Goal: Task Accomplishment & Management: Use online tool/utility

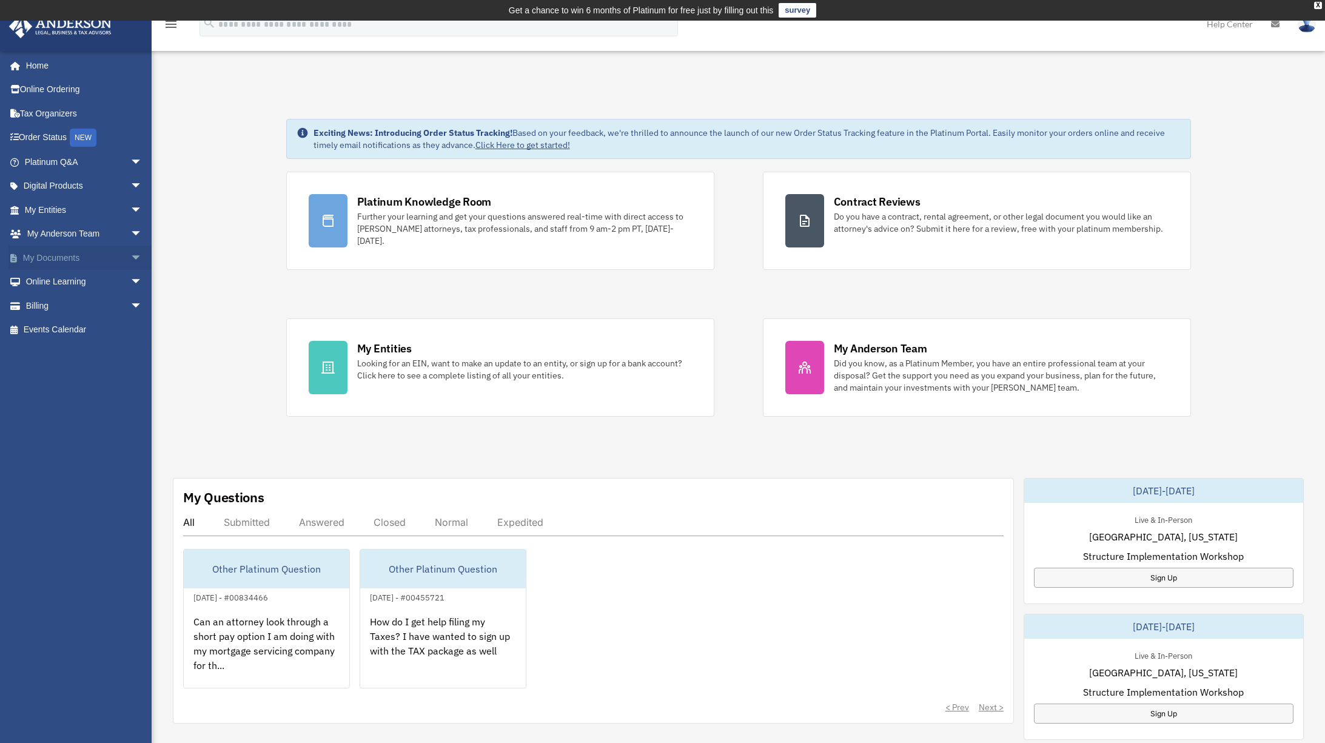
click at [130, 253] on span "arrow_drop_down" at bounding box center [142, 258] width 24 height 25
click at [81, 276] on link "Box" at bounding box center [89, 282] width 144 height 24
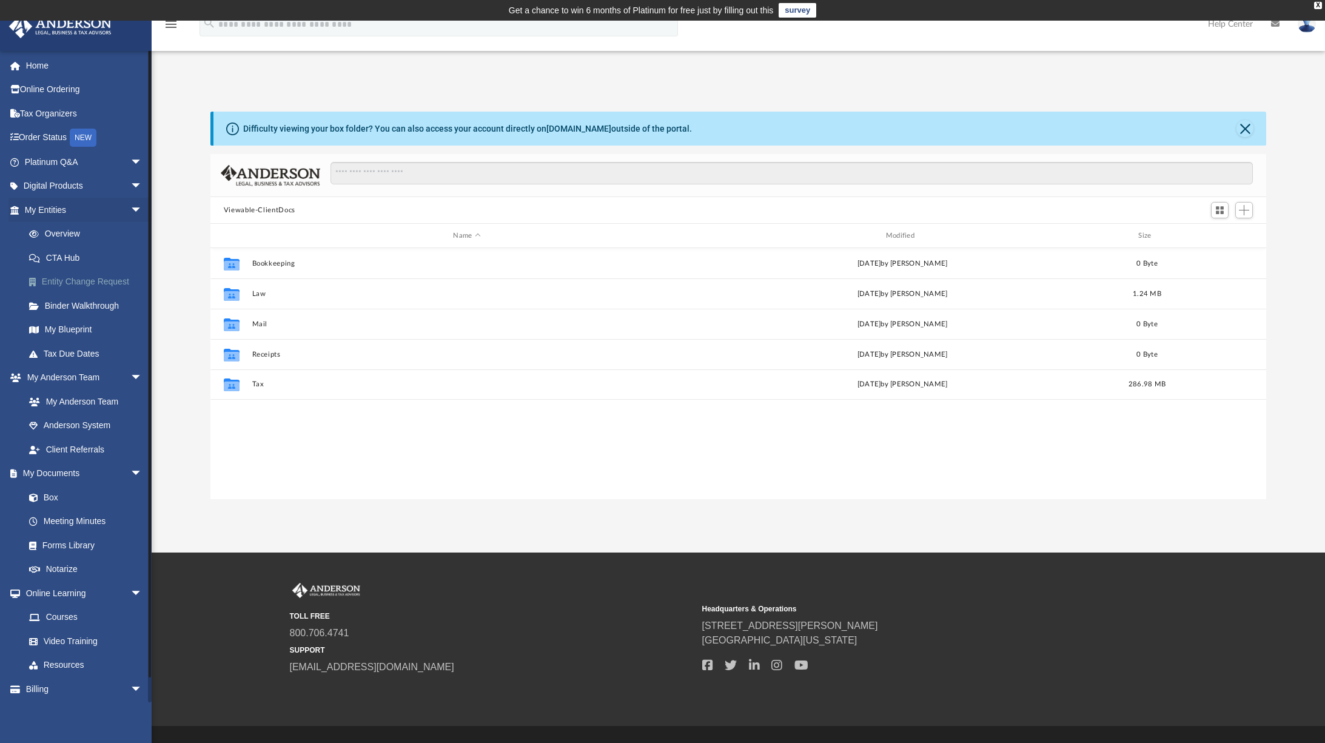
scroll to position [267, 1046]
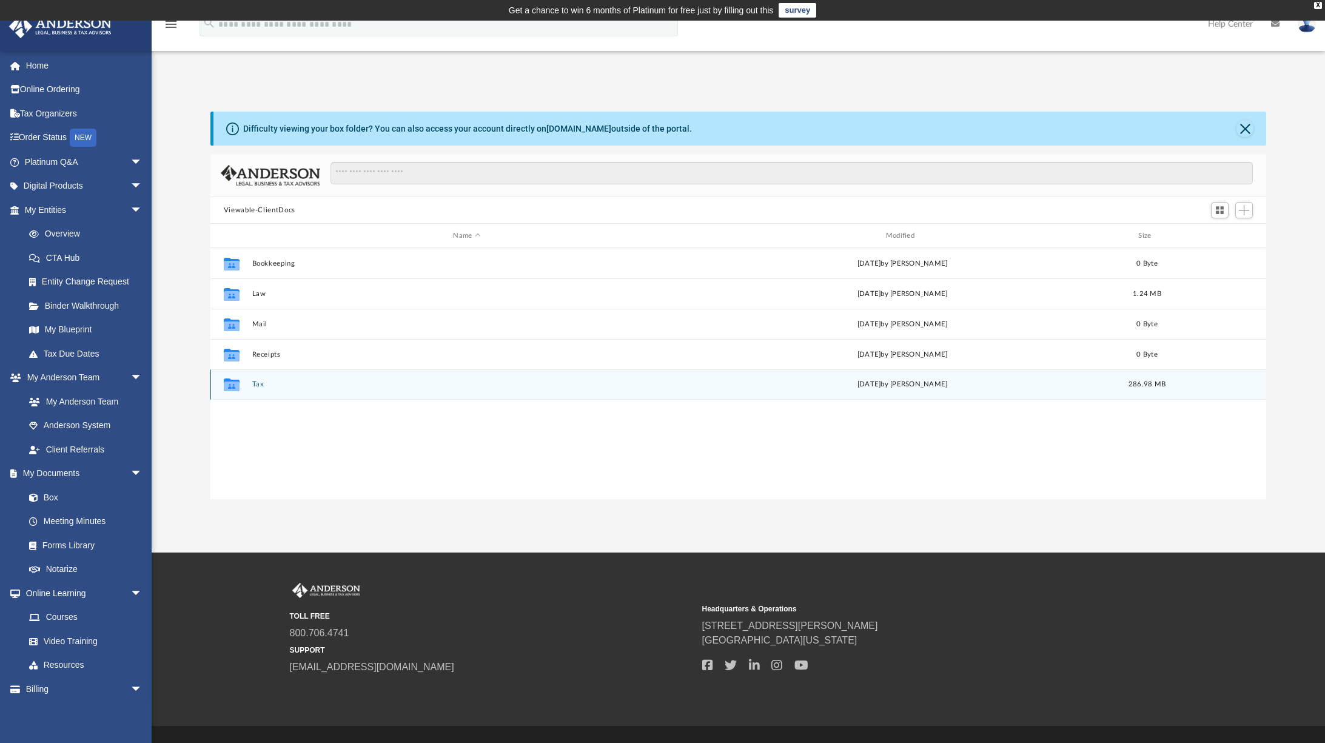
click at [256, 387] on button "Tax" at bounding box center [467, 384] width 430 height 8
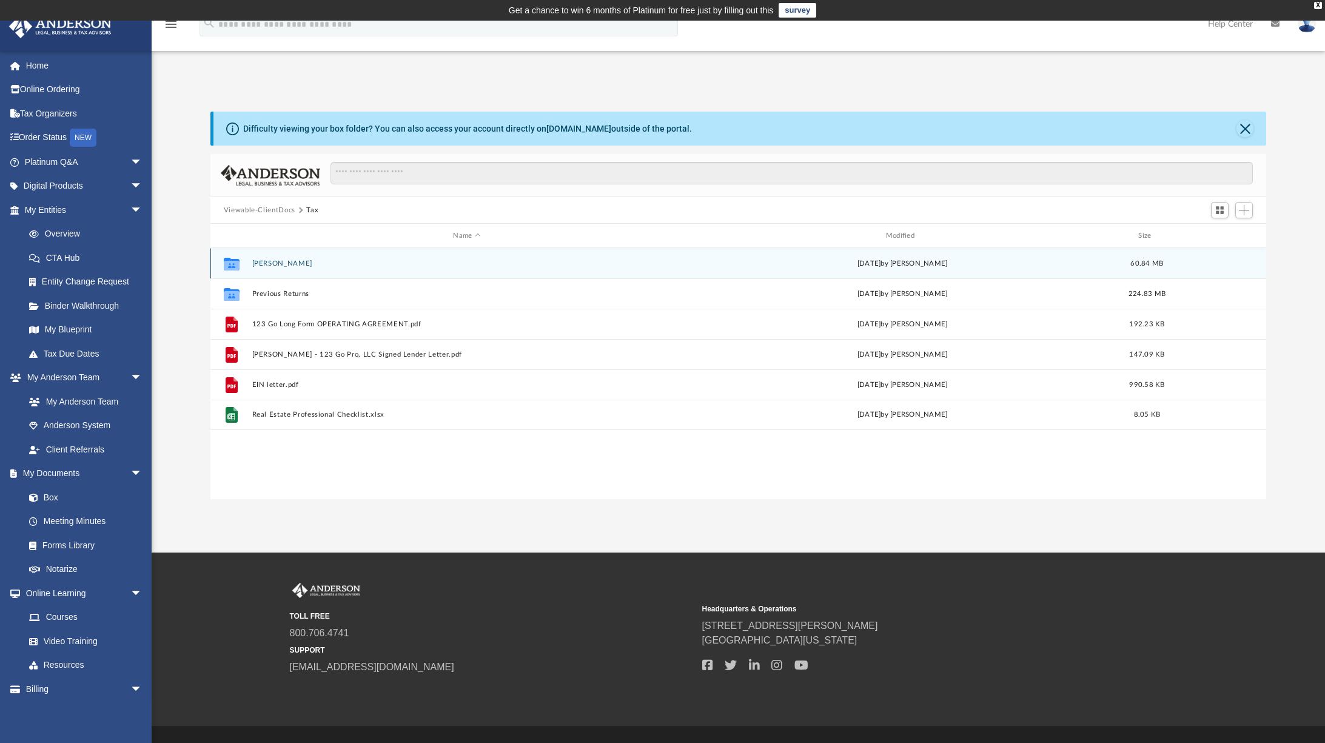
click at [287, 262] on button "[PERSON_NAME]" at bounding box center [467, 263] width 430 height 8
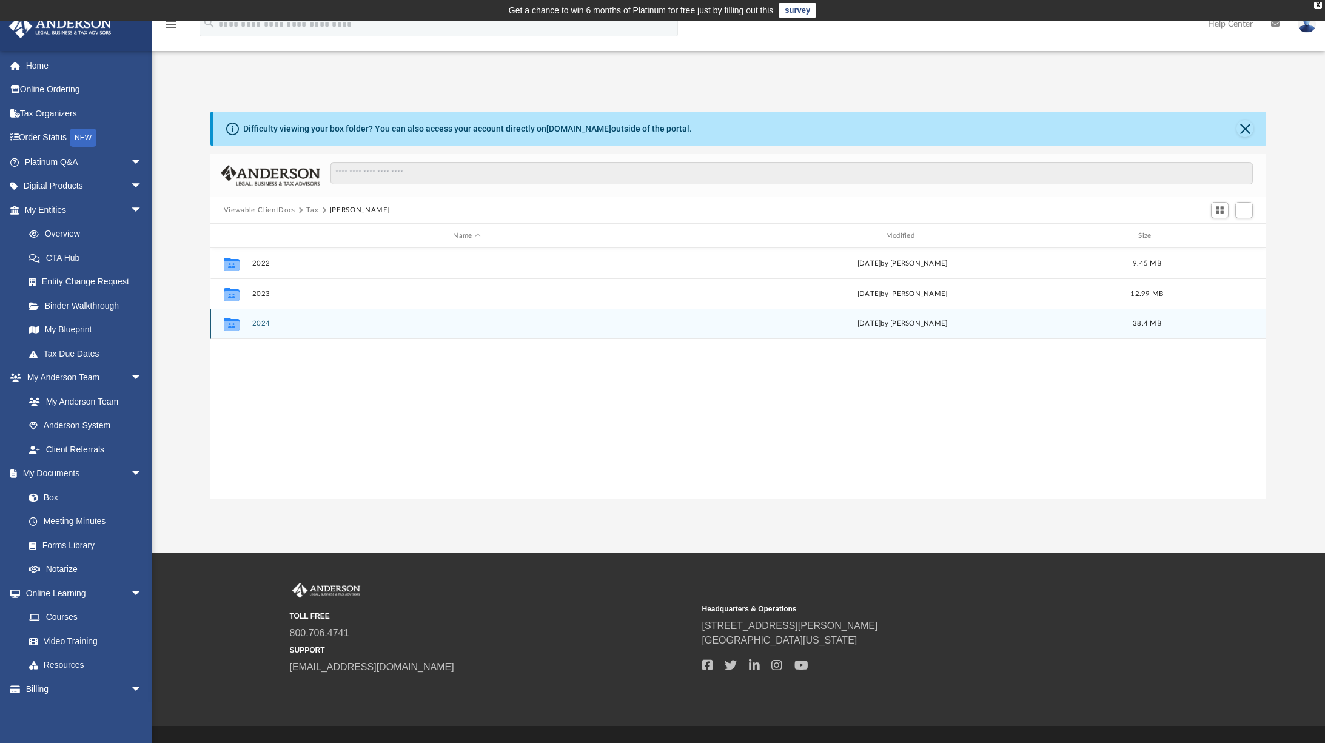
click at [274, 327] on button "2024" at bounding box center [467, 323] width 430 height 8
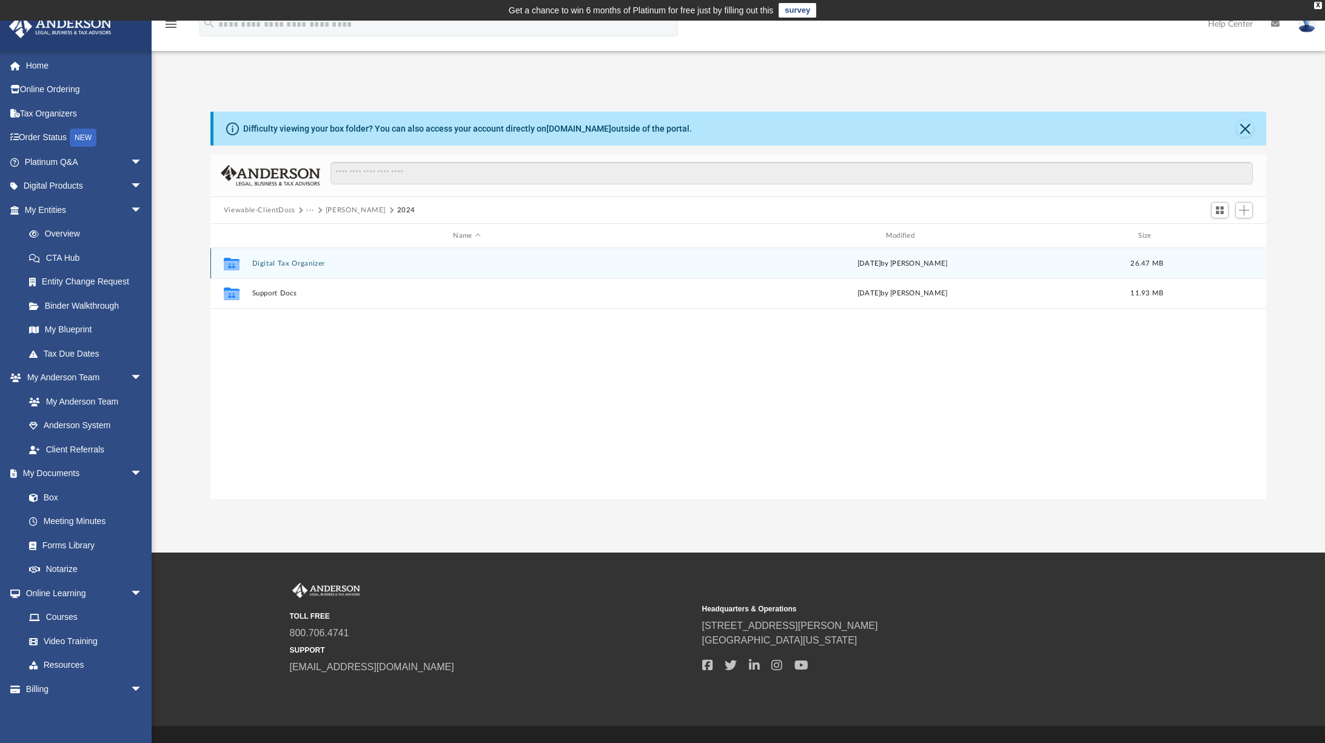
click at [313, 261] on button "Digital Tax Organizer" at bounding box center [467, 263] width 430 height 8
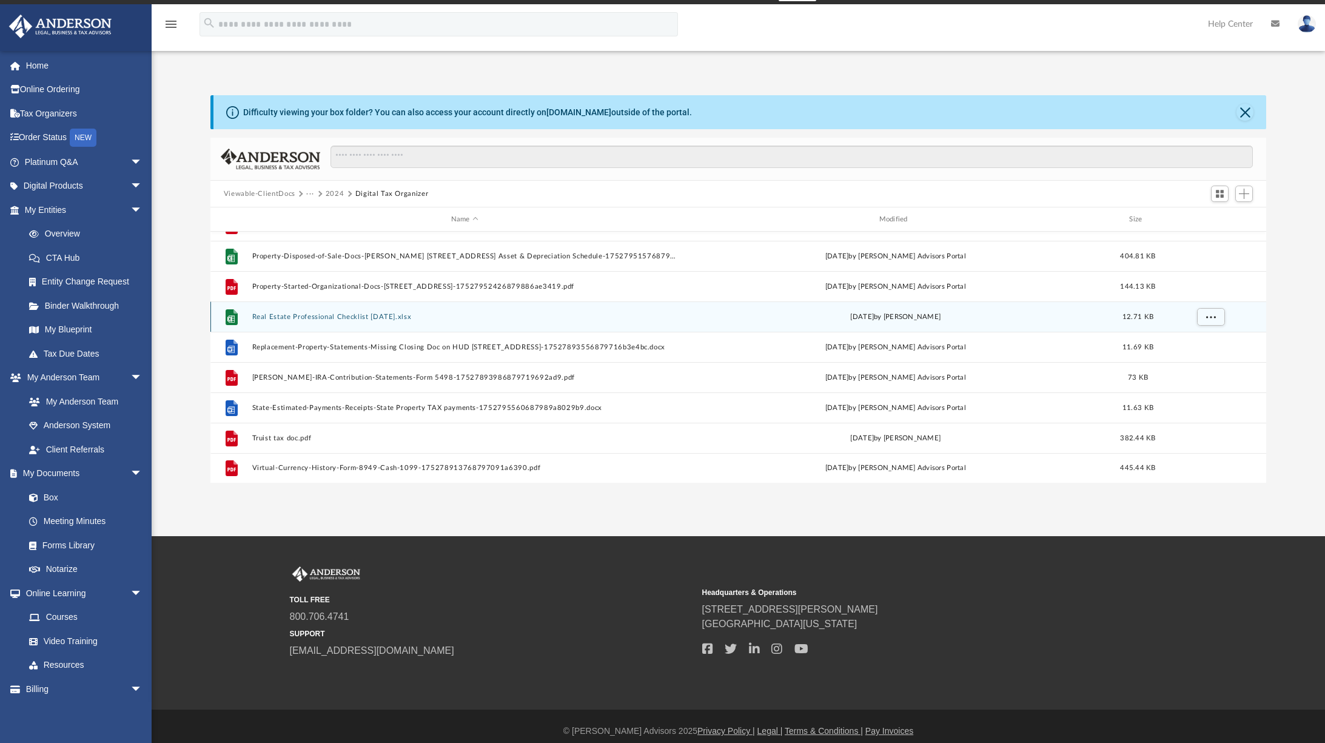
scroll to position [19, 0]
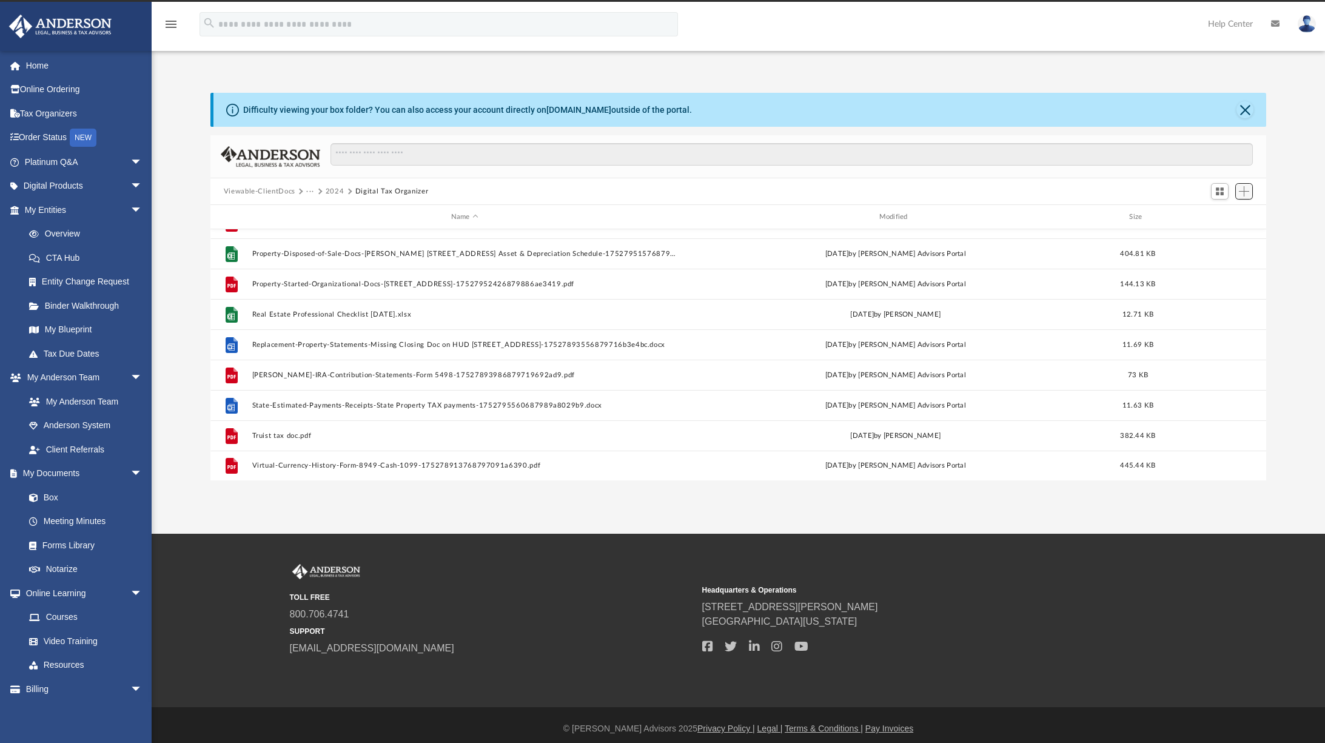
click at [1245, 193] on span "Add" at bounding box center [1243, 191] width 10 height 10
click at [1220, 216] on li "Upload" at bounding box center [1226, 215] width 39 height 13
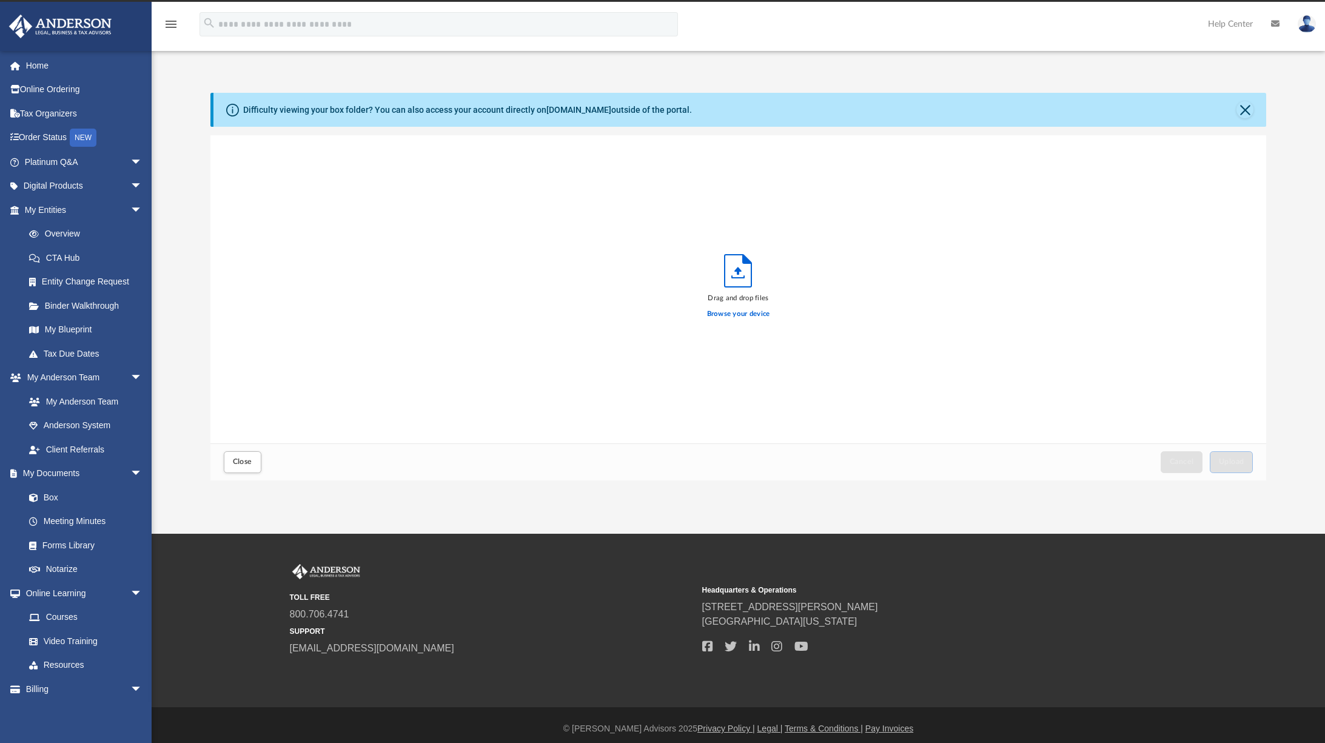
scroll to position [298, 1046]
click at [1232, 459] on span "Upload" at bounding box center [1230, 461] width 25 height 7
